Goal: Transaction & Acquisition: Purchase product/service

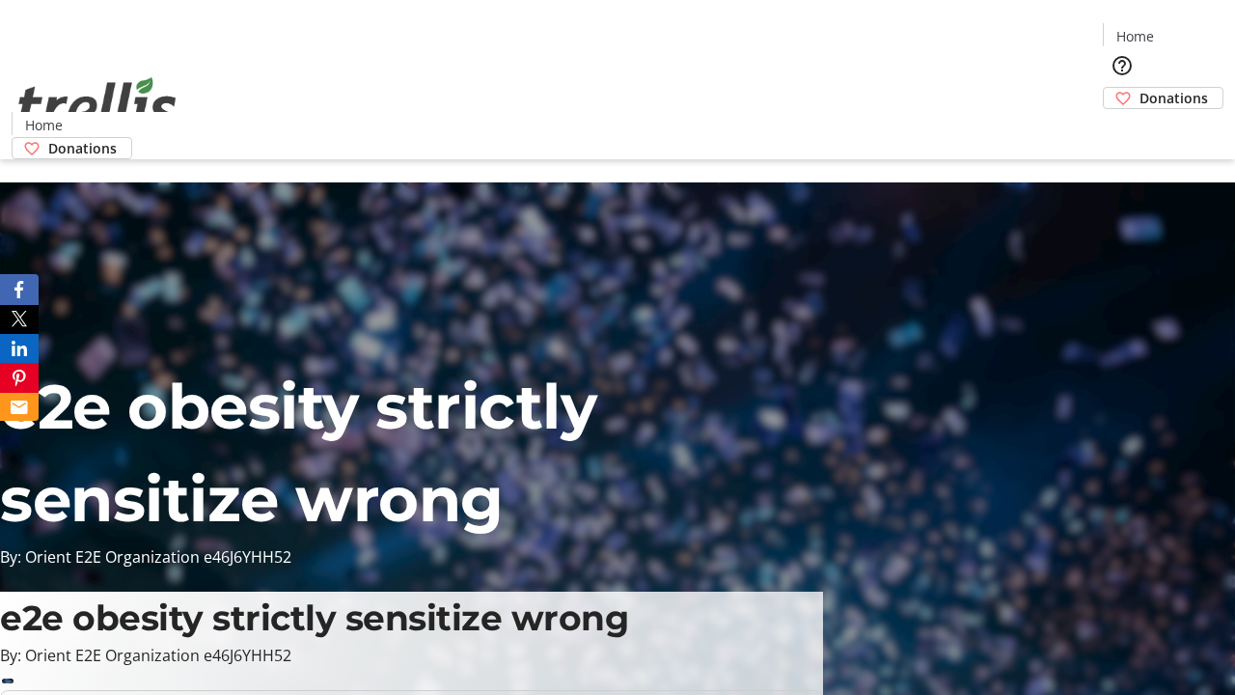
click at [1140, 88] on span "Donations" at bounding box center [1174, 98] width 69 height 20
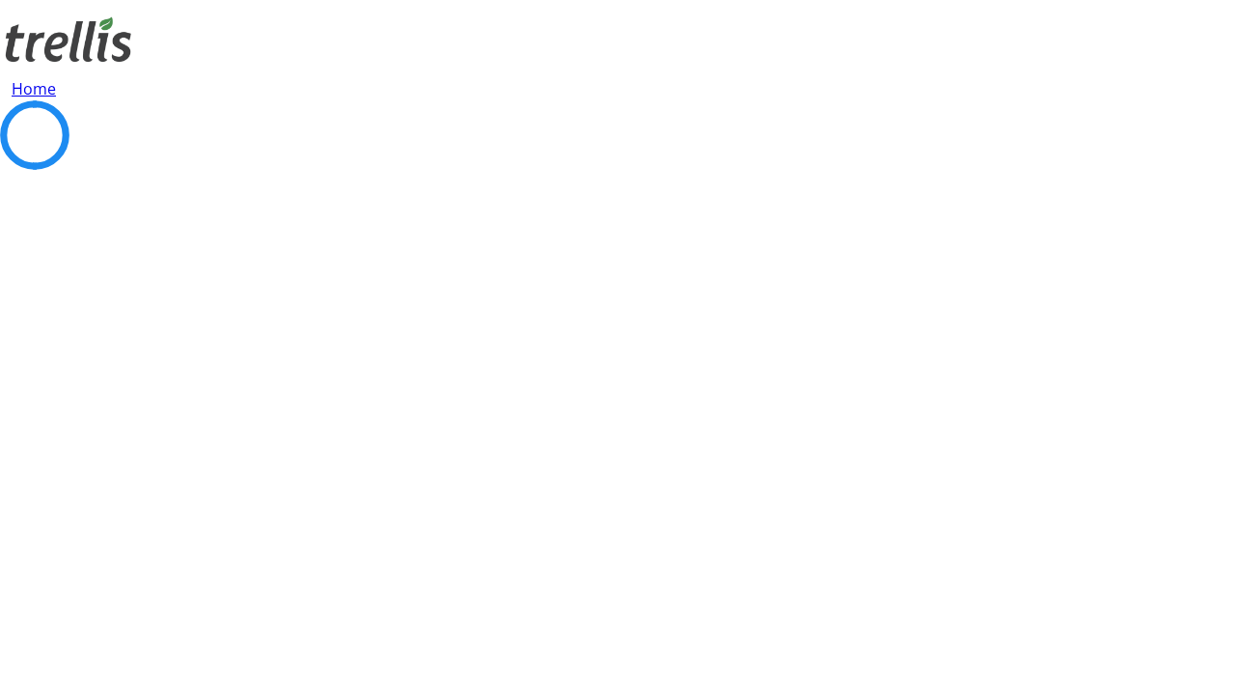
select select "CA"
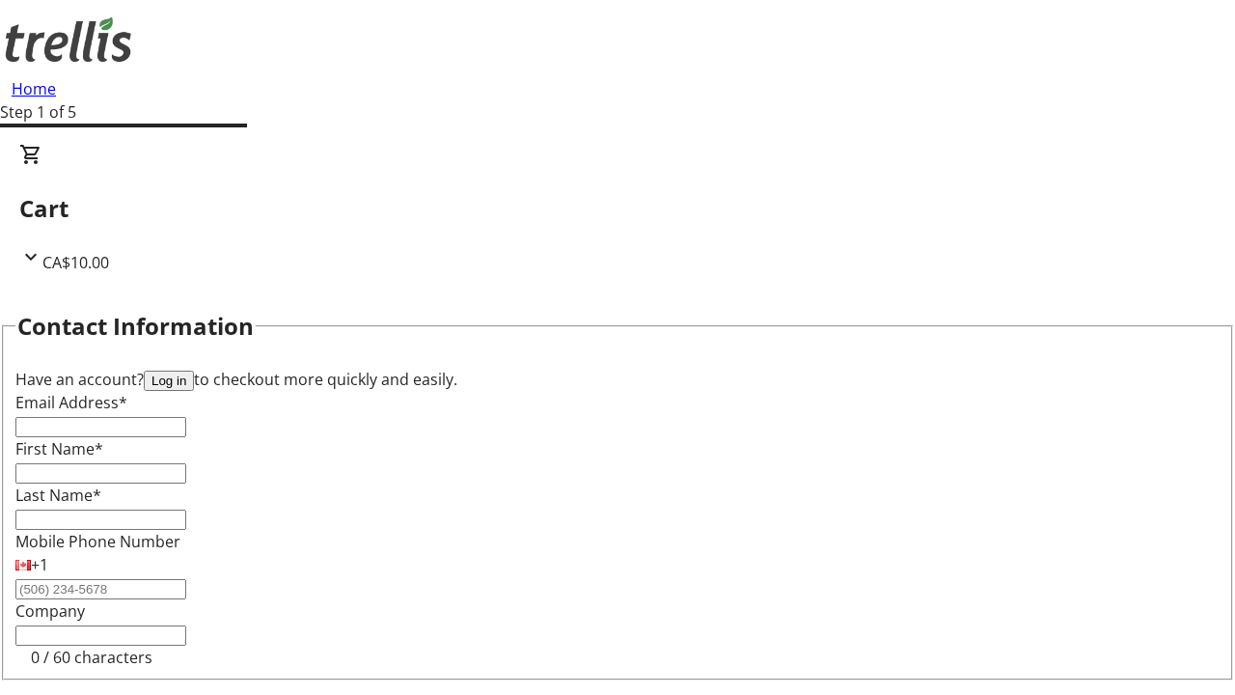
click at [194, 371] on button "Log in" at bounding box center [169, 381] width 50 height 20
